Goal: Task Accomplishment & Management: Manage account settings

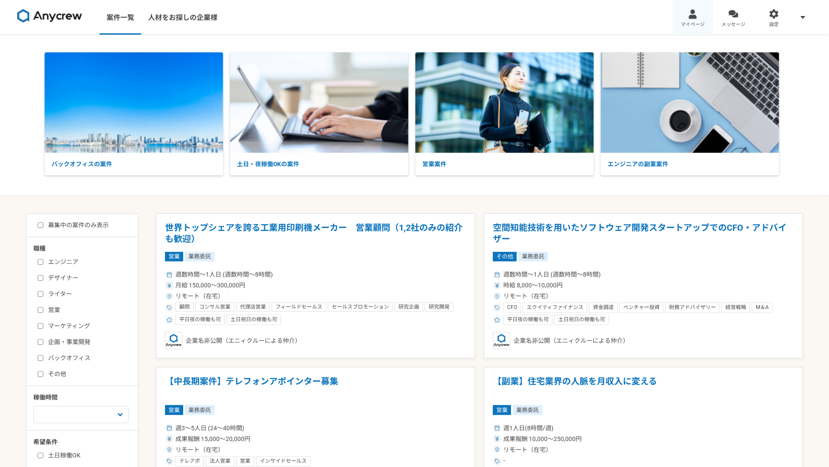
click at [701, 17] on link "マイページ" at bounding box center [692, 17] width 41 height 35
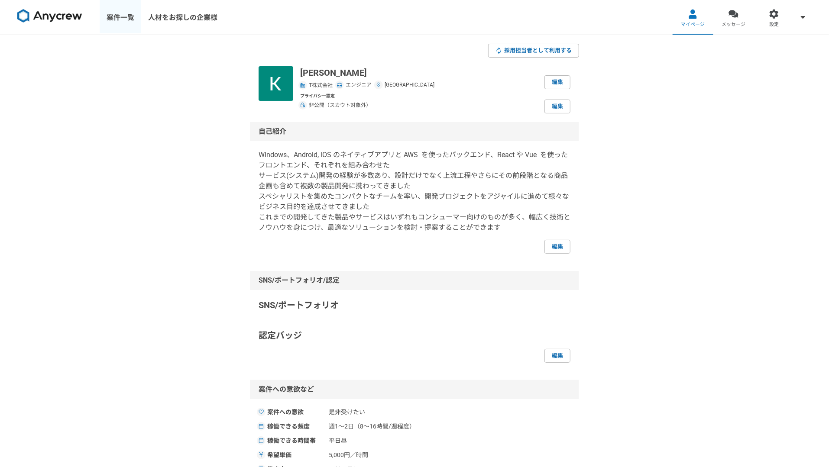
click at [107, 14] on link "案件一覧" at bounding box center [121, 17] width 42 height 35
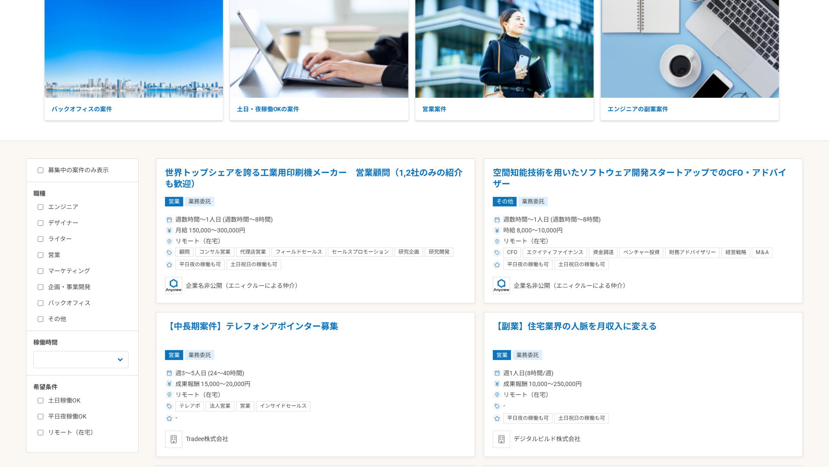
scroll to position [130, 0]
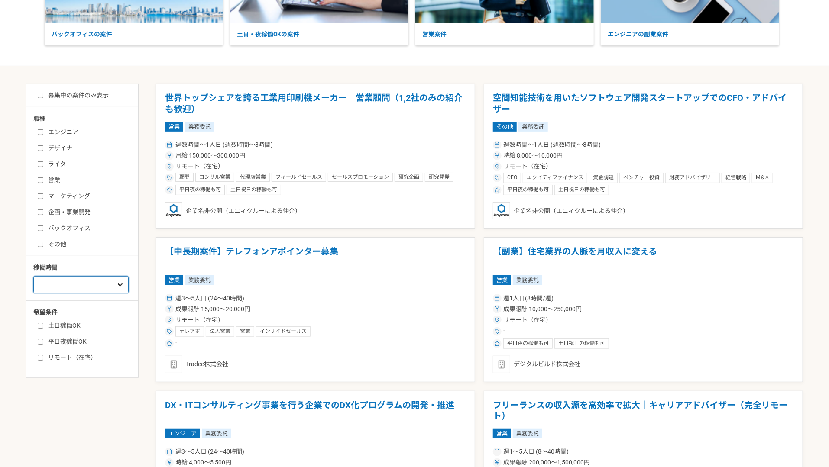
click at [113, 284] on select "週1人日（8時間）以下 週2人日（16時間）以下 週3人日（24時間）以下 週4人日（32時間）以下 週5人日（40時間）以下" at bounding box center [80, 284] width 95 height 17
select select "2"
click at [33, 276] on select "週1人日（8時間）以下 週2人日（16時間）以下 週3人日（24時間）以下 週4人日（32時間）以下 週5人日（40時間）以下" at bounding box center [80, 284] width 95 height 17
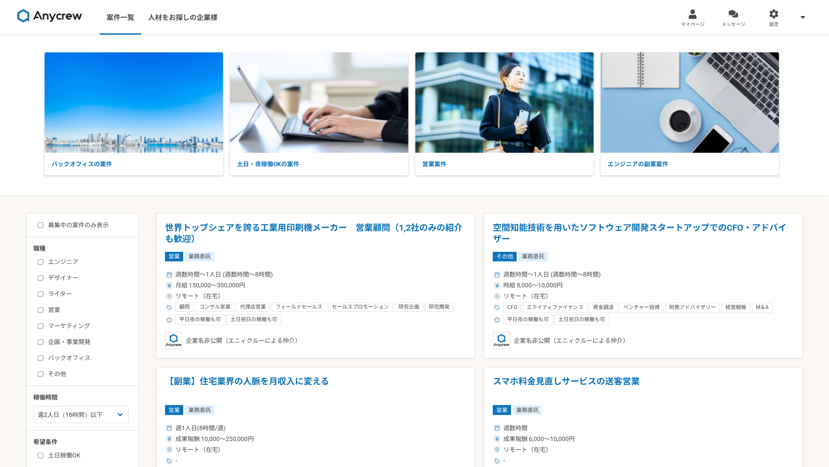
click at [65, 261] on label "エンジニア" at bounding box center [88, 262] width 100 height 9
click at [43, 261] on input "エンジニア" at bounding box center [41, 262] width 6 height 6
checkbox input "true"
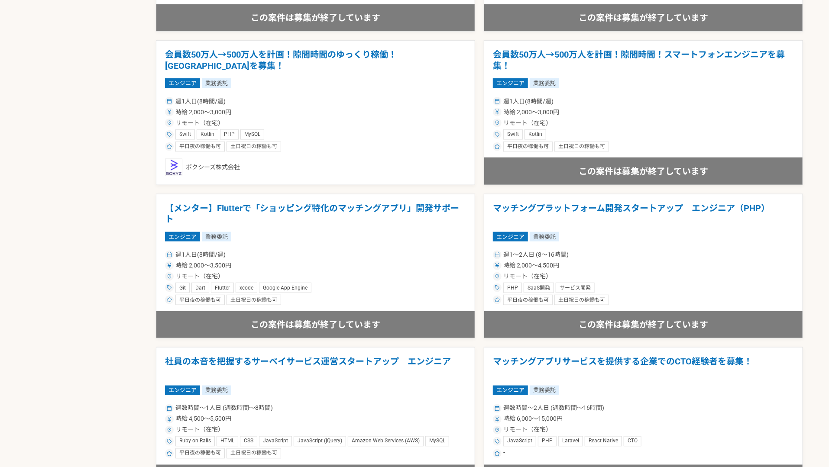
scroll to position [520, 0]
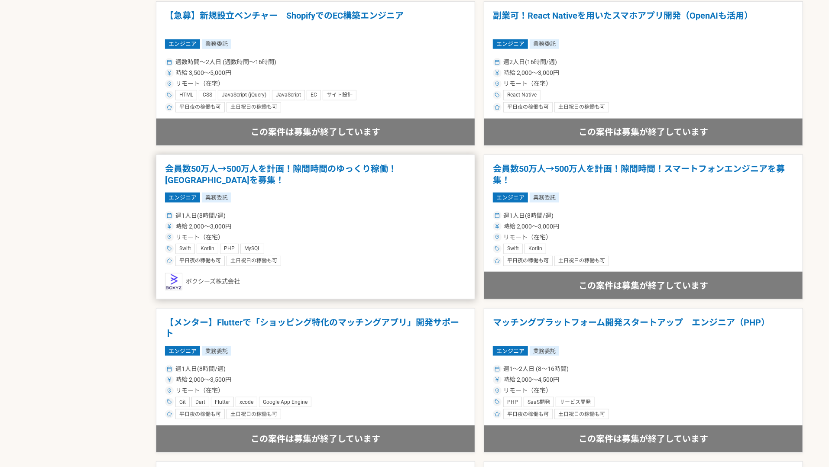
click at [340, 238] on div "リモート（在宅）" at bounding box center [315, 237] width 301 height 9
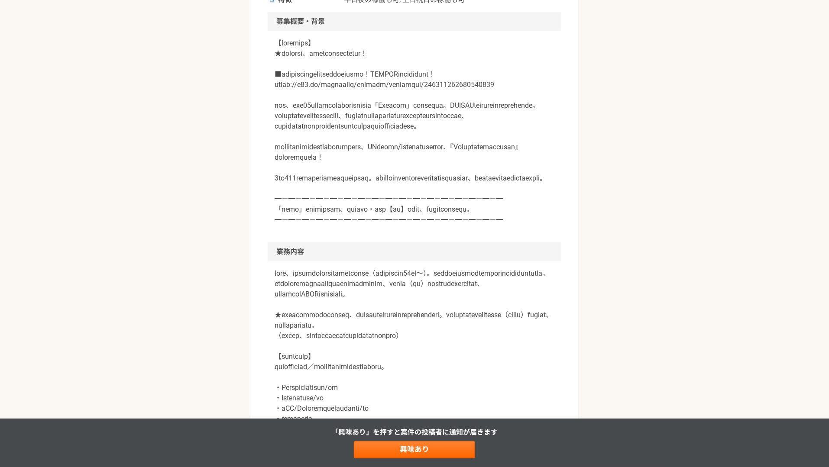
scroll to position [303, 0]
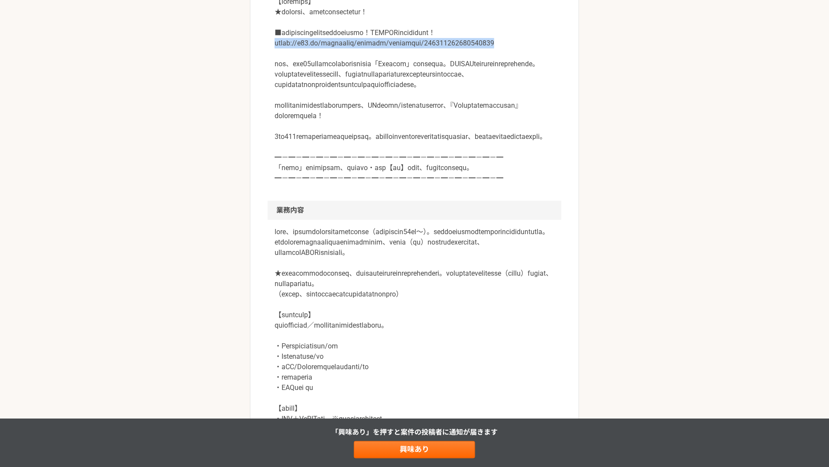
drag, startPoint x: 487, startPoint y: 53, endPoint x: 273, endPoint y: 54, distance: 213.5
click at [273, 54] on div at bounding box center [415, 95] width 294 height 211
copy p "[URL][DOMAIN_NAME]"
click at [181, 195] on div "エンジニア 会員数50万人→500万人を計画！隙間時間のゆっくり稼働！[GEOGRAPHIC_DATA]を募集！ 業務委託 平日夜の稼働も可 土日祝日の稼働も…" at bounding box center [414, 448] width 829 height 1433
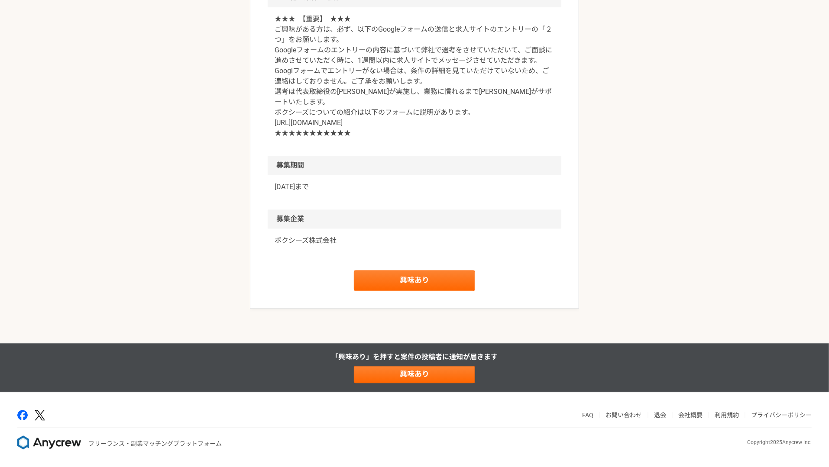
scroll to position [1169, 0]
click at [399, 291] on link "興味あり" at bounding box center [414, 280] width 121 height 21
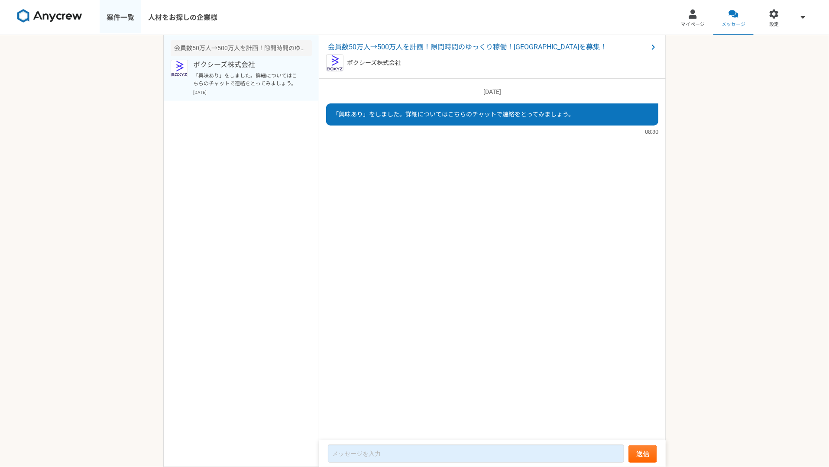
click at [115, 15] on link "案件一覧" at bounding box center [121, 17] width 42 height 35
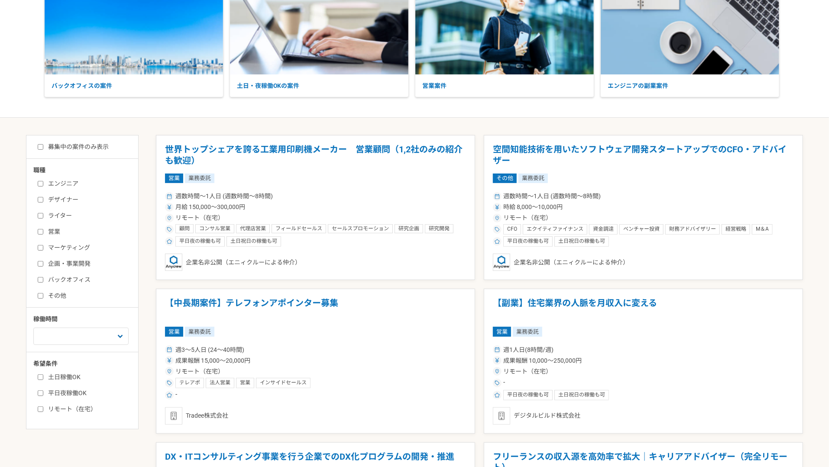
scroll to position [87, 0]
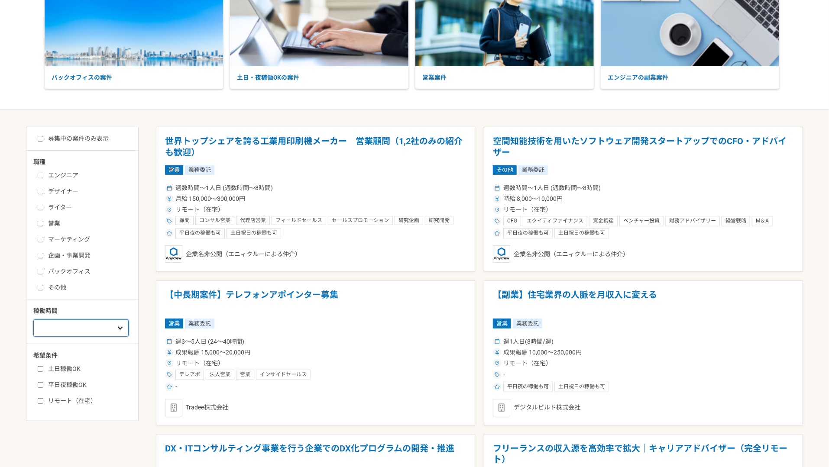
click at [63, 332] on select "週1人日（8時間）以下 週2人日（16時間）以下 週3人日（24時間）以下 週4人日（32時間）以下 週5人日（40時間）以下" at bounding box center [80, 328] width 95 height 17
select select "2"
click at [33, 320] on select "週1人日（8時間）以下 週2人日（16時間）以下 週3人日（24時間）以下 週4人日（32時間）以下 週5人日（40時間）以下" at bounding box center [80, 328] width 95 height 17
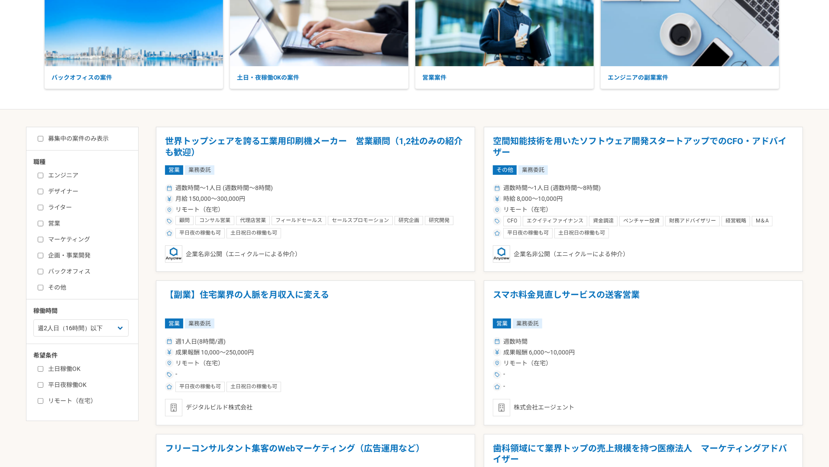
click at [59, 171] on label "エンジニア" at bounding box center [88, 175] width 100 height 9
click at [43, 173] on input "エンジニア" at bounding box center [41, 176] width 6 height 6
checkbox input "true"
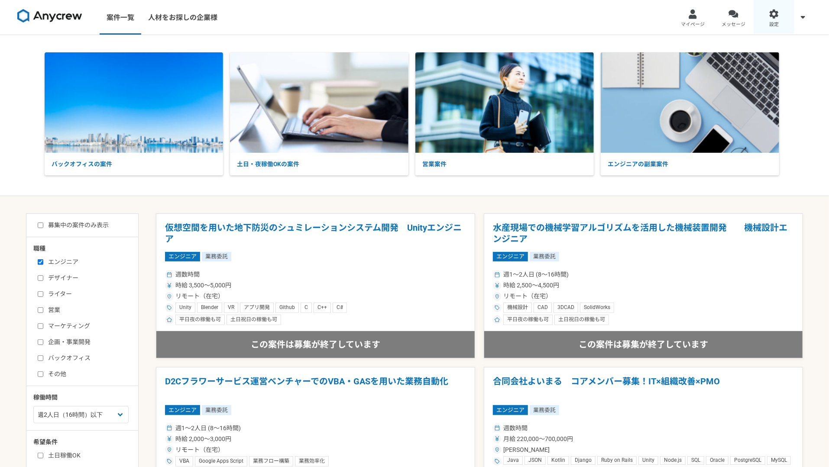
click at [773, 17] on div at bounding box center [774, 14] width 10 height 10
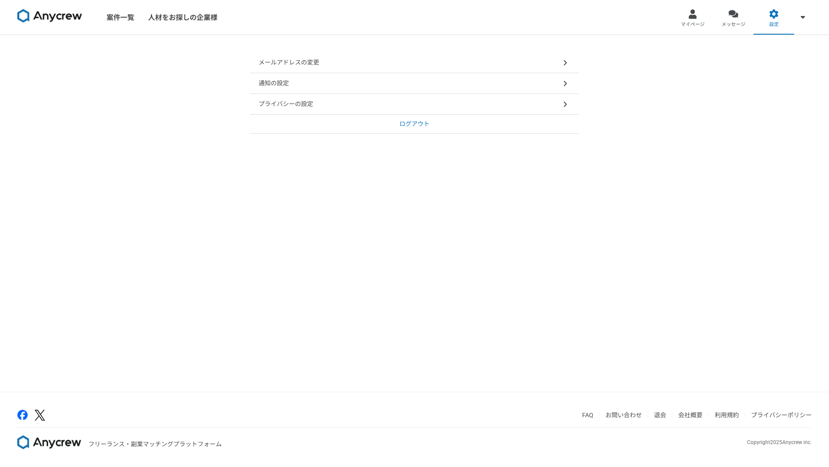
click at [346, 84] on div "通知の設定" at bounding box center [414, 83] width 329 height 21
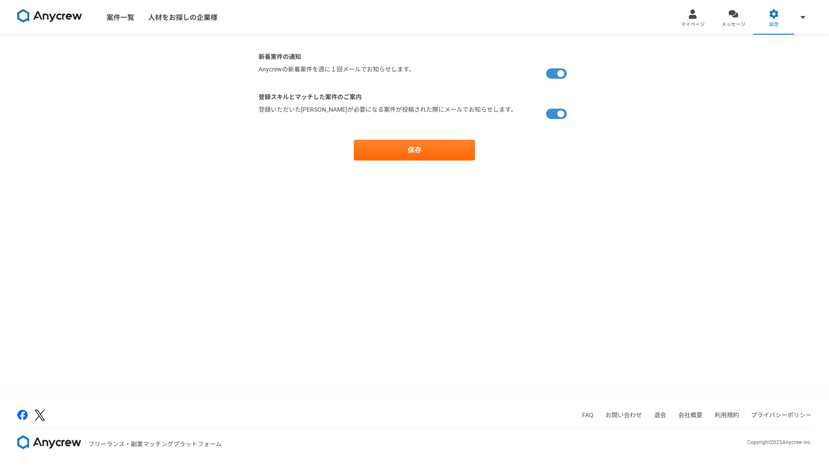
click at [556, 73] on label at bounding box center [558, 73] width 24 height 17
click at [264, 71] on input "checkbox" at bounding box center [261, 68] width 6 height 6
checkbox input "false"
click at [439, 153] on button "保存" at bounding box center [414, 150] width 121 height 21
click at [76, 21] on img at bounding box center [49, 16] width 65 height 14
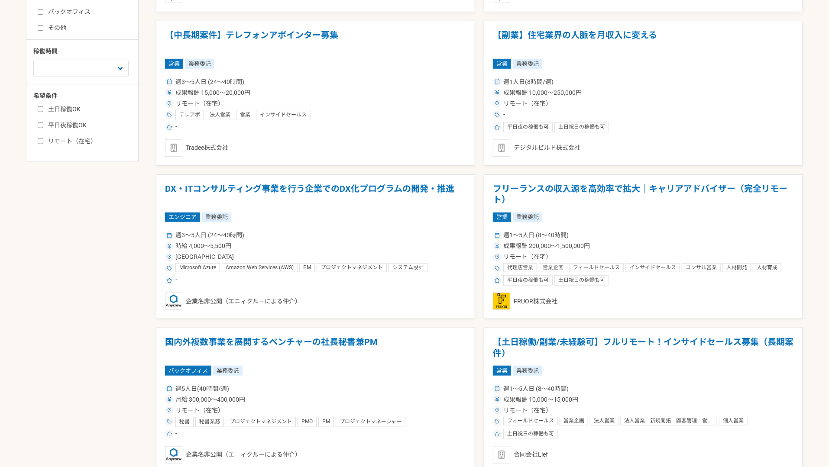
scroll to position [173, 0]
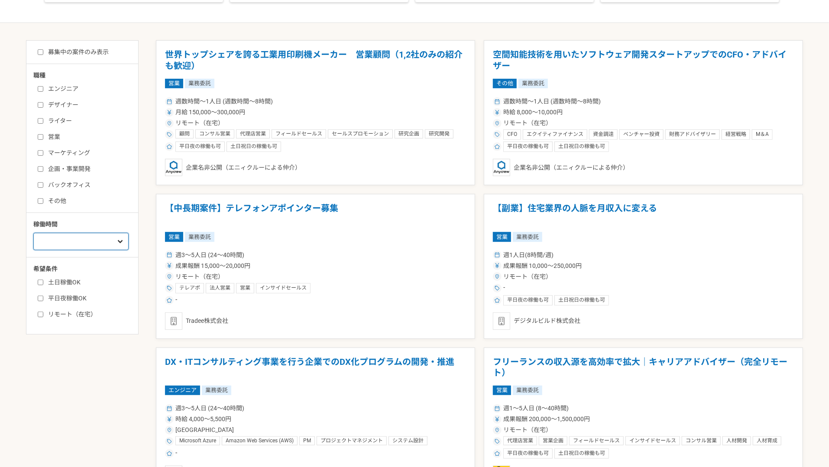
click at [54, 246] on select "週1人日（8時間）以下 週2人日（16時間）以下 週3人日（24時間）以下 週4人日（32時間）以下 週5人日（40時間）以下" at bounding box center [80, 241] width 95 height 17
select select "2"
click at [33, 250] on select "週1人日（8時間）以下 週2人日（16時間）以下 週3人日（24時間）以下 週4人日（32時間）以下 週5人日（40時間）以下" at bounding box center [80, 241] width 95 height 17
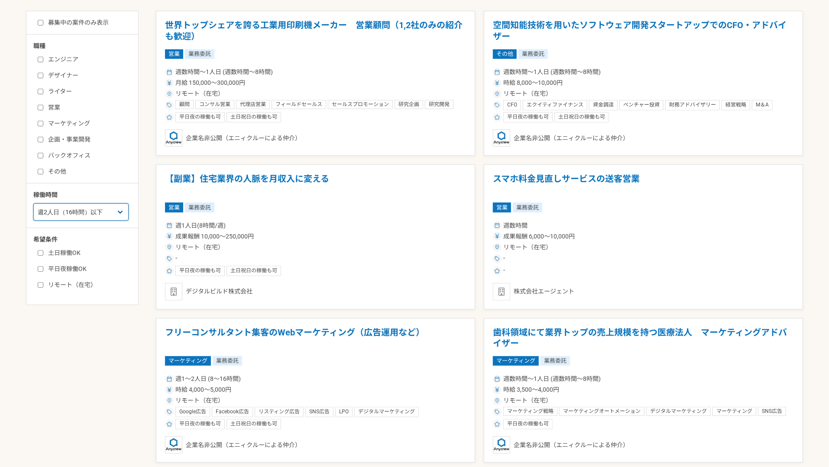
scroll to position [216, 0]
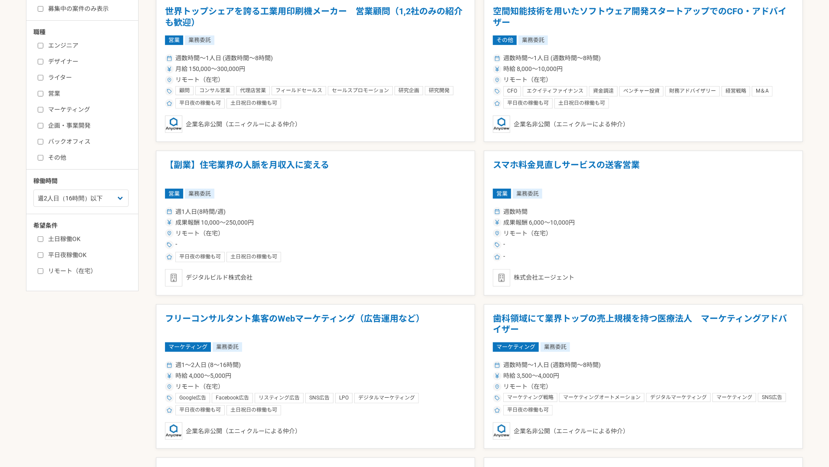
click at [39, 157] on input "その他" at bounding box center [41, 158] width 6 height 6
checkbox input "true"
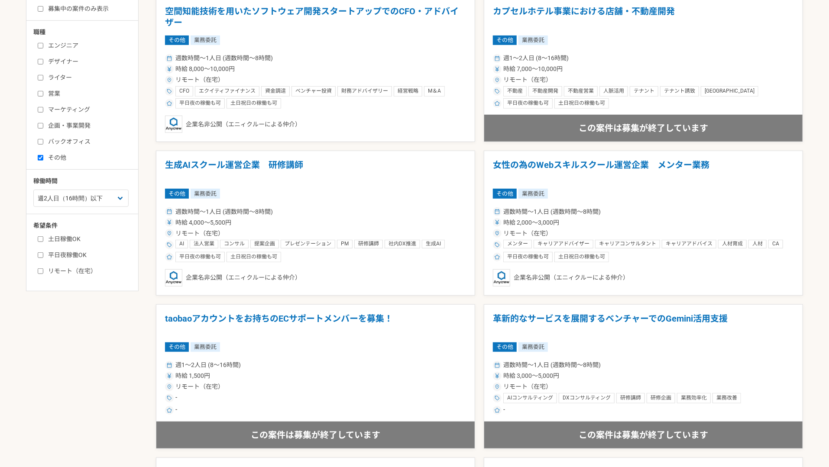
scroll to position [87, 0]
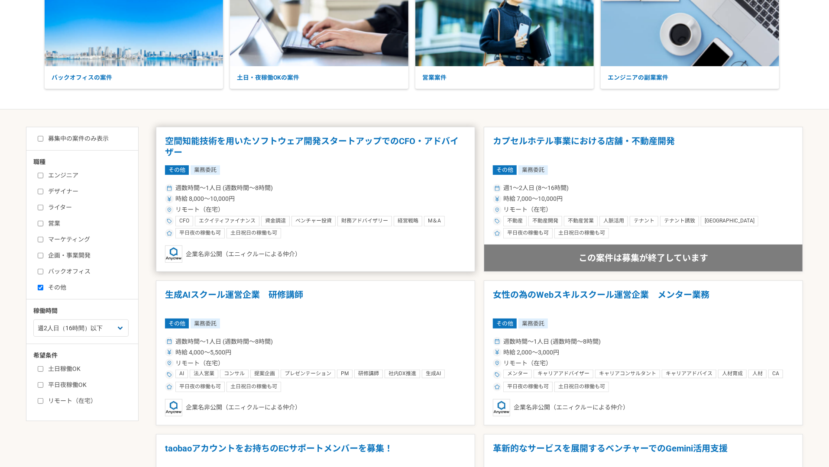
click at [326, 186] on div "週数時間〜1人日 (週数時間〜8時間)" at bounding box center [315, 188] width 301 height 9
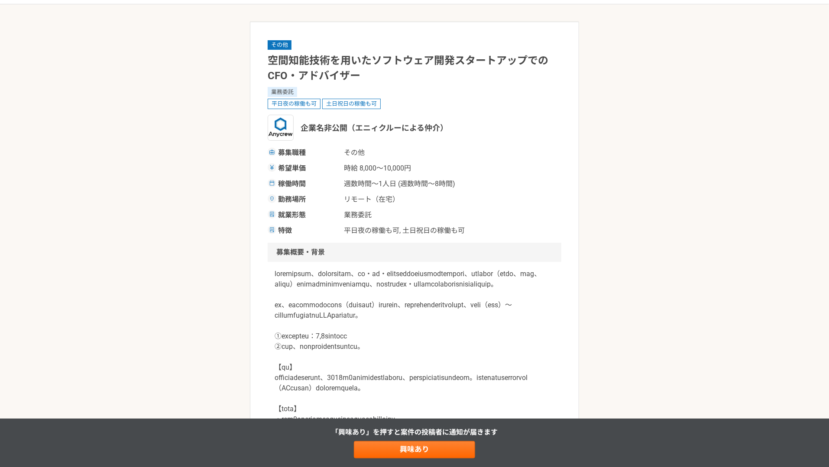
scroll to position [130, 0]
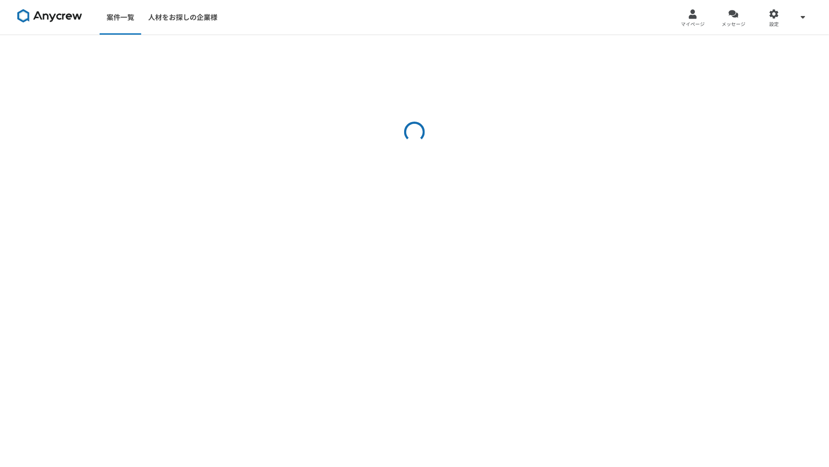
select select "2"
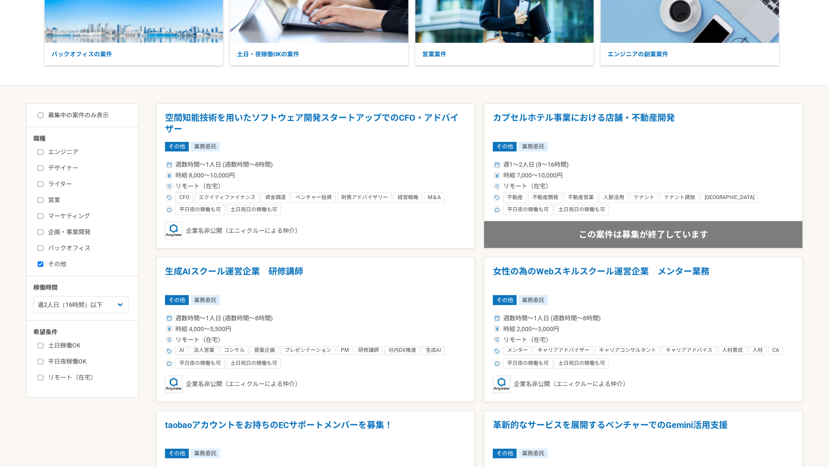
scroll to position [43, 0]
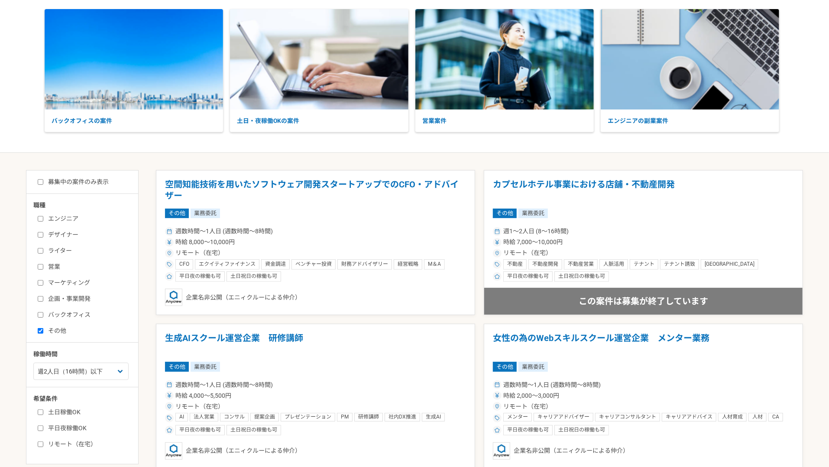
click at [50, 327] on label "その他" at bounding box center [88, 330] width 100 height 9
click at [43, 328] on input "その他" at bounding box center [41, 331] width 6 height 6
checkbox input "false"
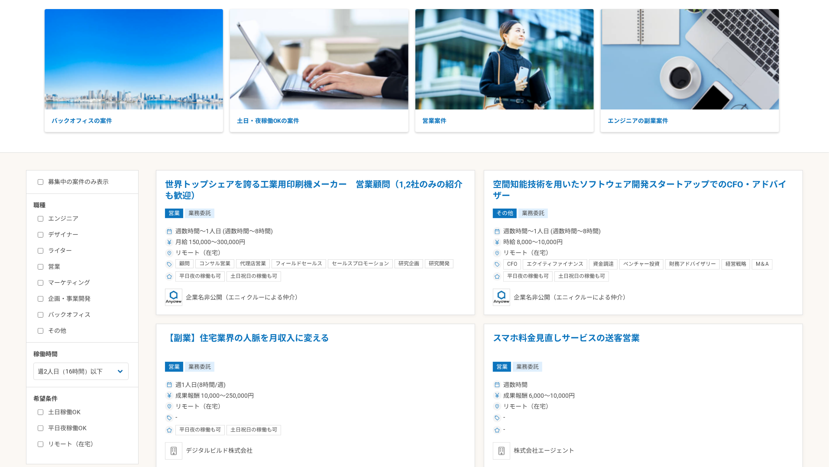
click at [47, 300] on label "企画・事業開発" at bounding box center [88, 298] width 100 height 9
click at [43, 300] on input "企画・事業開発" at bounding box center [41, 299] width 6 height 6
checkbox input "true"
